Goal: Task Accomplishment & Management: Complete application form

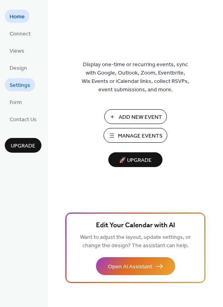
click at [23, 86] on span "Settings" at bounding box center [20, 85] width 21 height 8
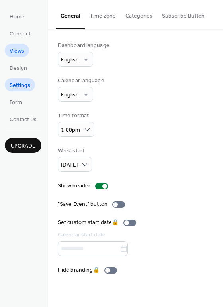
click at [17, 52] on span "Views" at bounding box center [17, 51] width 15 height 8
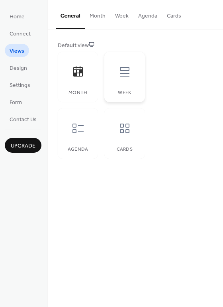
click at [114, 80] on div at bounding box center [125, 72] width 24 height 24
click at [78, 82] on div at bounding box center [78, 72] width 24 height 24
click at [90, 17] on button "Month" at bounding box center [97, 14] width 25 height 28
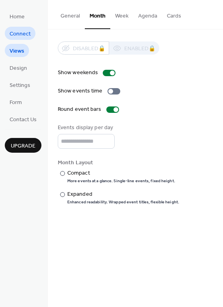
click at [20, 31] on span "Connect" at bounding box center [20, 34] width 21 height 8
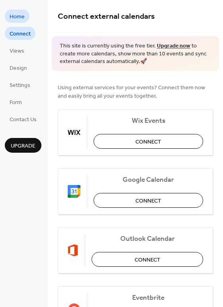
click at [20, 15] on span "Home" at bounding box center [17, 17] width 15 height 8
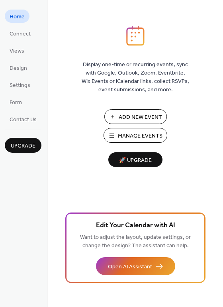
click at [141, 139] on span "Manage Events" at bounding box center [140, 136] width 45 height 8
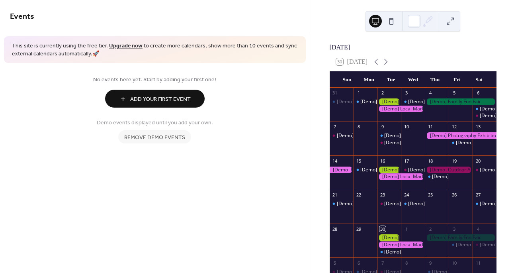
click at [179, 135] on span "Remove demo events" at bounding box center [154, 137] width 61 height 8
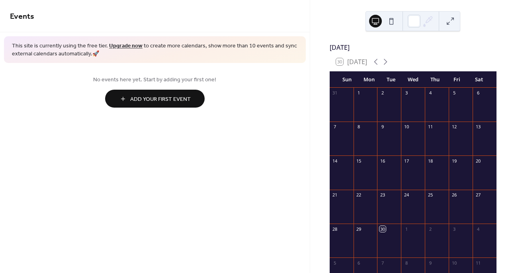
click at [180, 103] on span "Add Your First Event" at bounding box center [160, 99] width 61 height 8
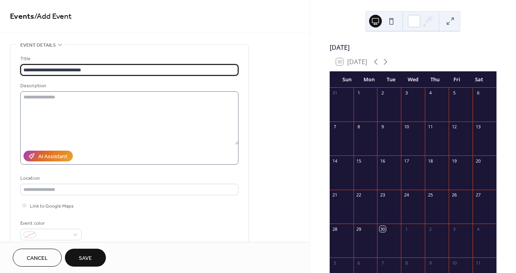
type input "**********"
click at [110, 95] on textarea at bounding box center [129, 117] width 218 height 53
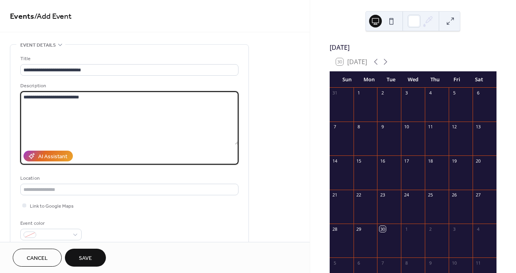
scroll to position [33, 0]
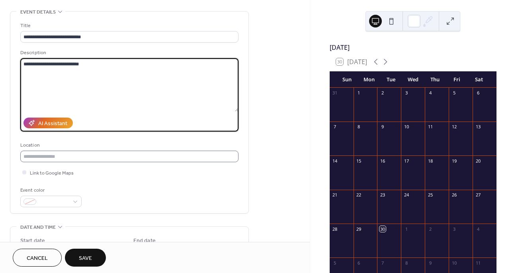
type textarea "**********"
click at [92, 155] on input "text" at bounding box center [129, 157] width 218 height 12
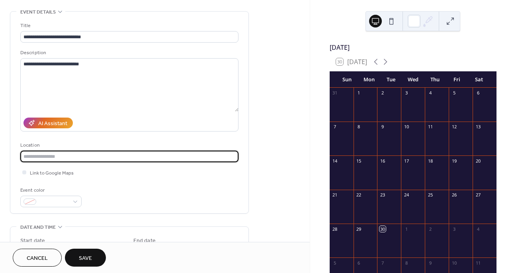
click at [84, 158] on input "text" at bounding box center [129, 157] width 218 height 12
click at [24, 170] on div at bounding box center [24, 172] width 4 height 4
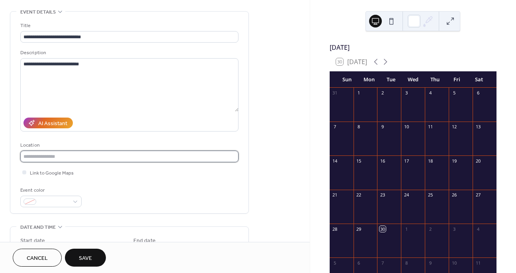
click at [49, 157] on input "text" at bounding box center [129, 157] width 218 height 12
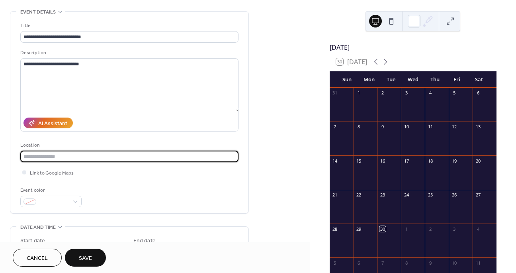
click at [49, 157] on input "text" at bounding box center [129, 157] width 218 height 12
click at [61, 186] on div "Event color" at bounding box center [50, 190] width 60 height 8
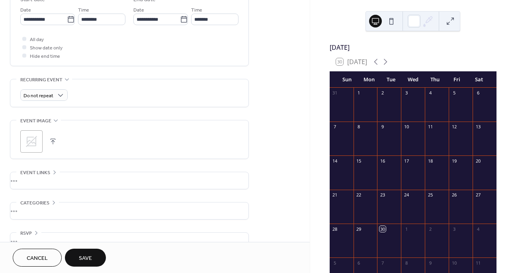
scroll to position [290, 0]
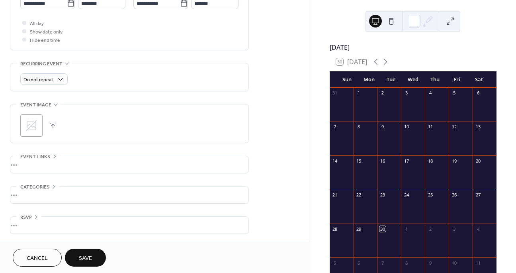
click at [56, 153] on icon at bounding box center [54, 156] width 6 height 6
click at [80, 258] on span "Save" at bounding box center [85, 258] width 13 height 8
